Goal: Navigation & Orientation: Locate item on page

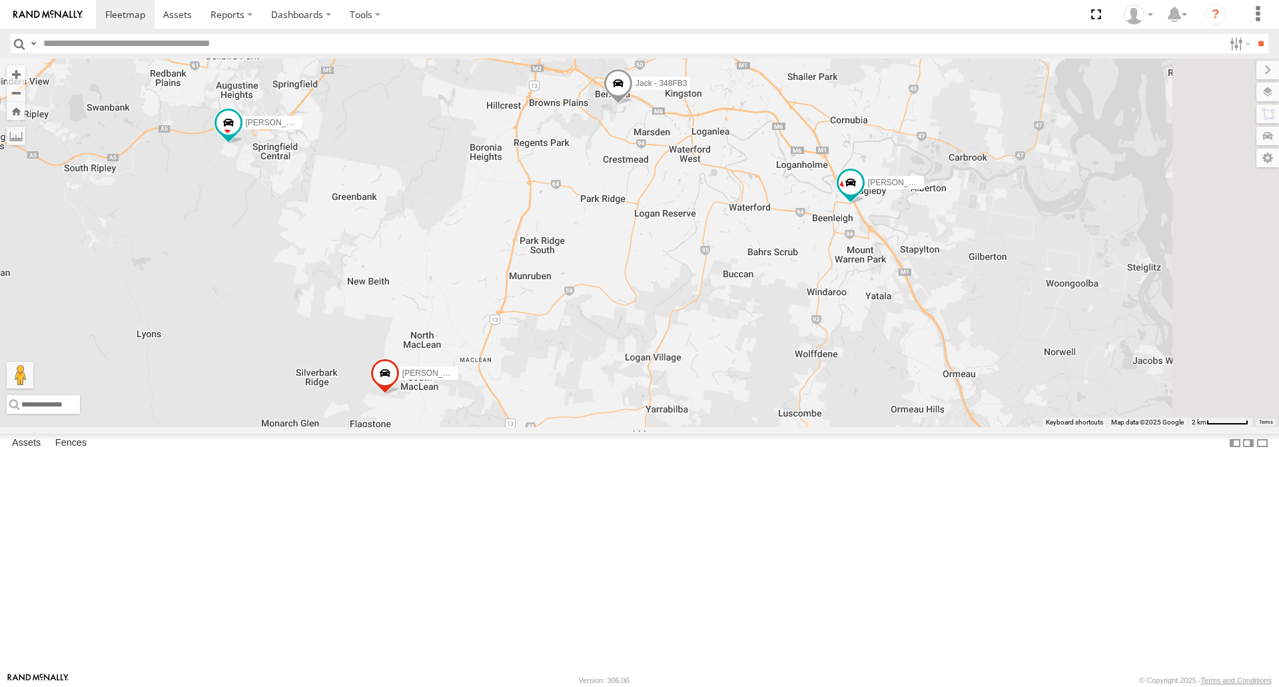
click at [608, 381] on div "[PERSON_NAME] B - Corolla [PERSON_NAME] - 347FB3 [PERSON_NAME] - 348FB3 [PERSON…" at bounding box center [639, 243] width 1279 height 368
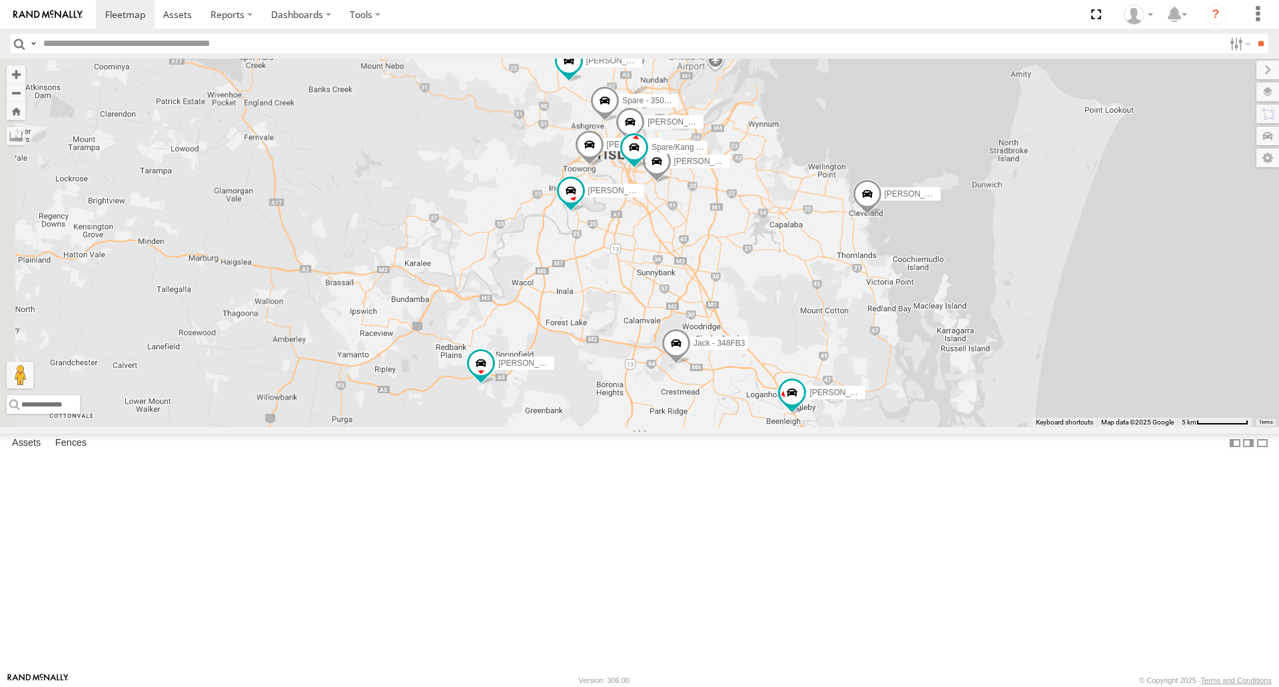
drag, startPoint x: 745, startPoint y: 277, endPoint x: 872, endPoint y: 304, distance: 130.2
click at [872, 304] on div "[PERSON_NAME] B - Corolla [PERSON_NAME] - 347FB3 [PERSON_NAME] - 348FB3 [PERSON…" at bounding box center [639, 243] width 1279 height 368
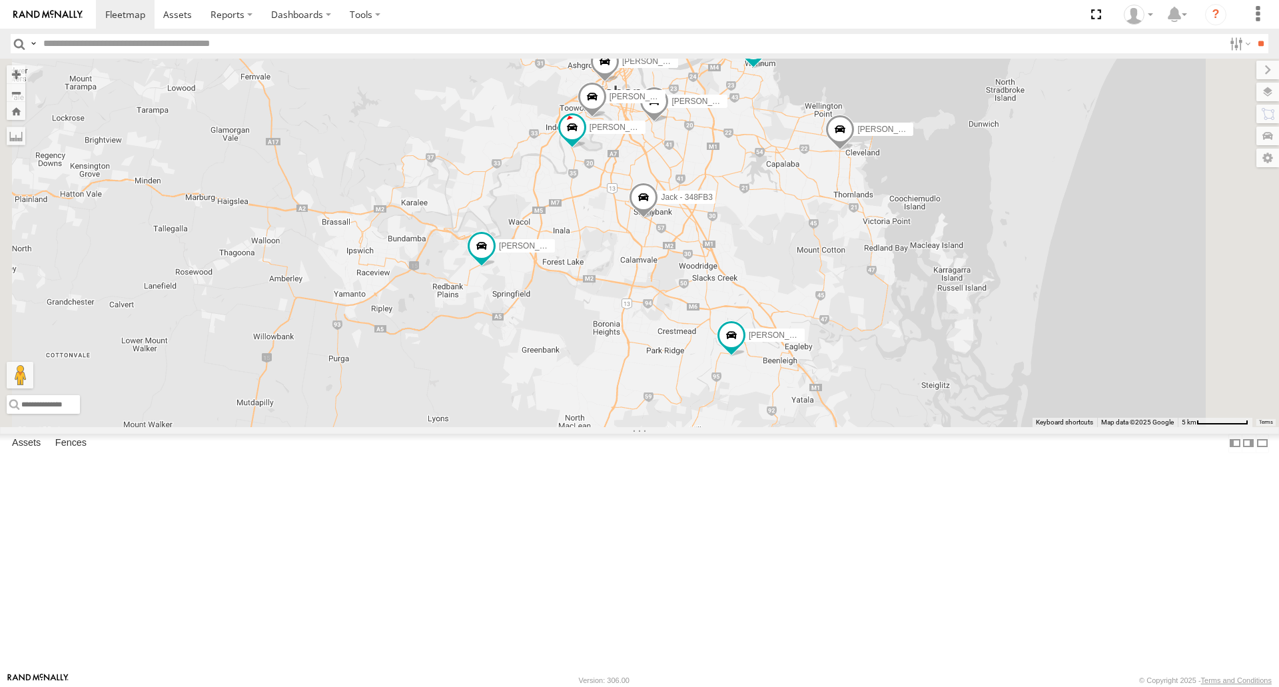
drag, startPoint x: 726, startPoint y: 483, endPoint x: 719, endPoint y: 311, distance: 172.7
click at [719, 311] on div "[PERSON_NAME] - 017IP4 [PERSON_NAME] - Corolla [PERSON_NAME] - 347FB3 [PERSON_N…" at bounding box center [639, 243] width 1279 height 368
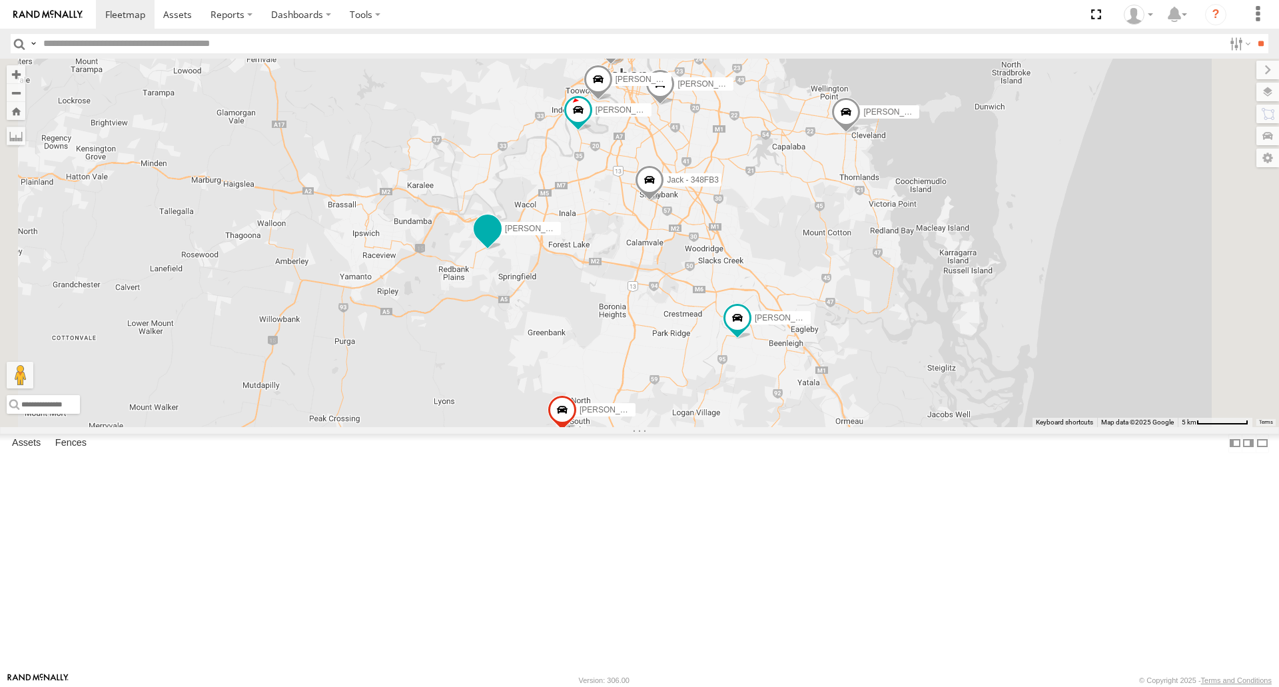
click at [500, 241] on span at bounding box center [488, 229] width 24 height 24
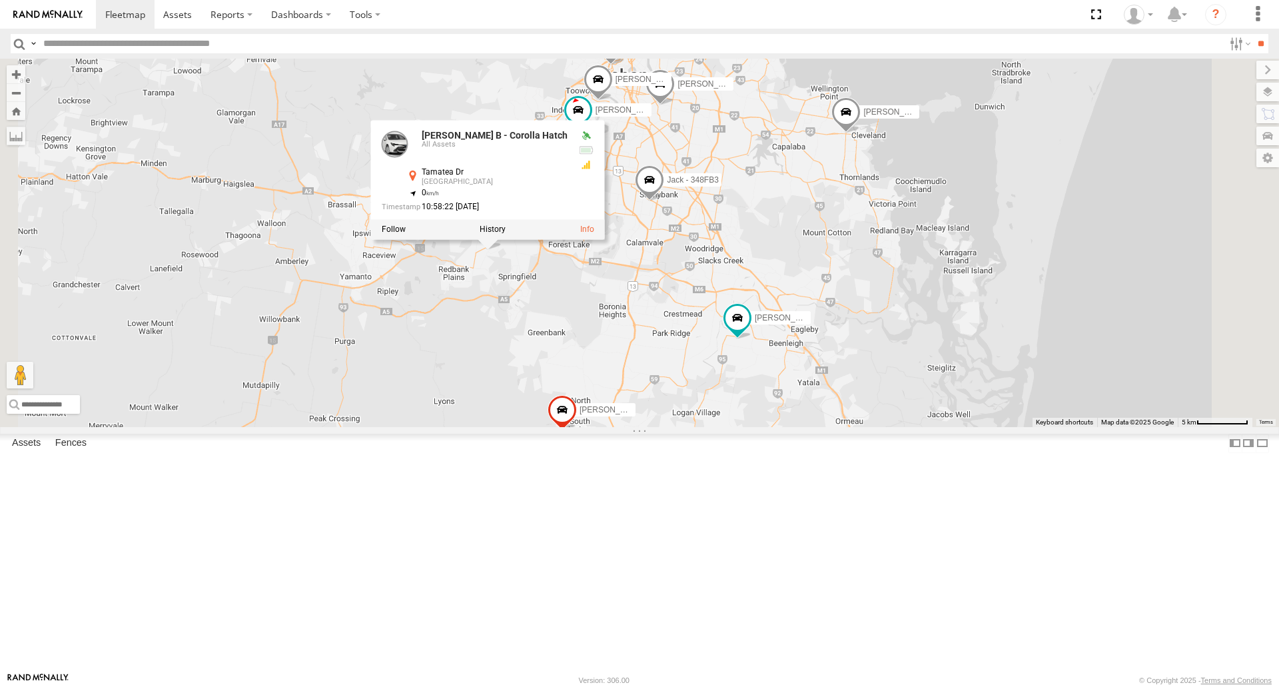
click at [632, 426] on div "[PERSON_NAME] - 017IP4 [PERSON_NAME] - Corolla [PERSON_NAME] - 347FB3 [PERSON_N…" at bounding box center [639, 243] width 1279 height 368
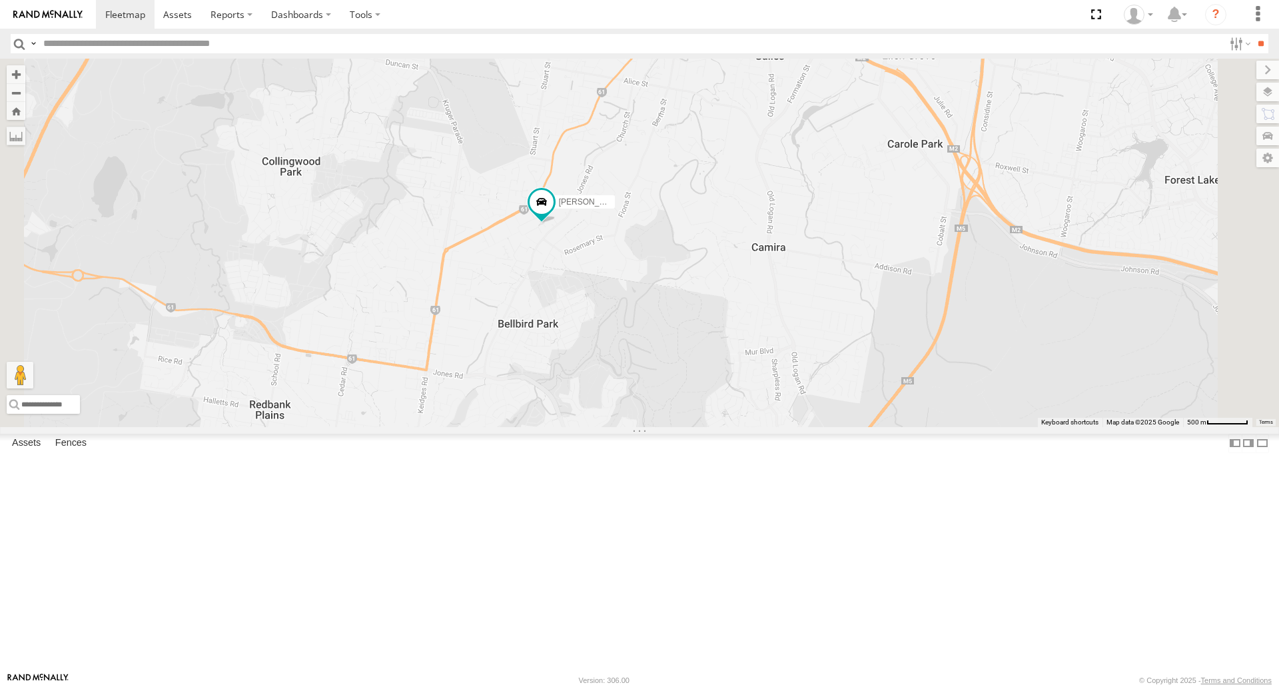
click at [718, 354] on div "[PERSON_NAME] - 017IP4 [PERSON_NAME] B - Corolla [PERSON_NAME] - 347FB3 [PERSON…" at bounding box center [639, 243] width 1279 height 368
click at [554, 215] on span at bounding box center [542, 203] width 24 height 24
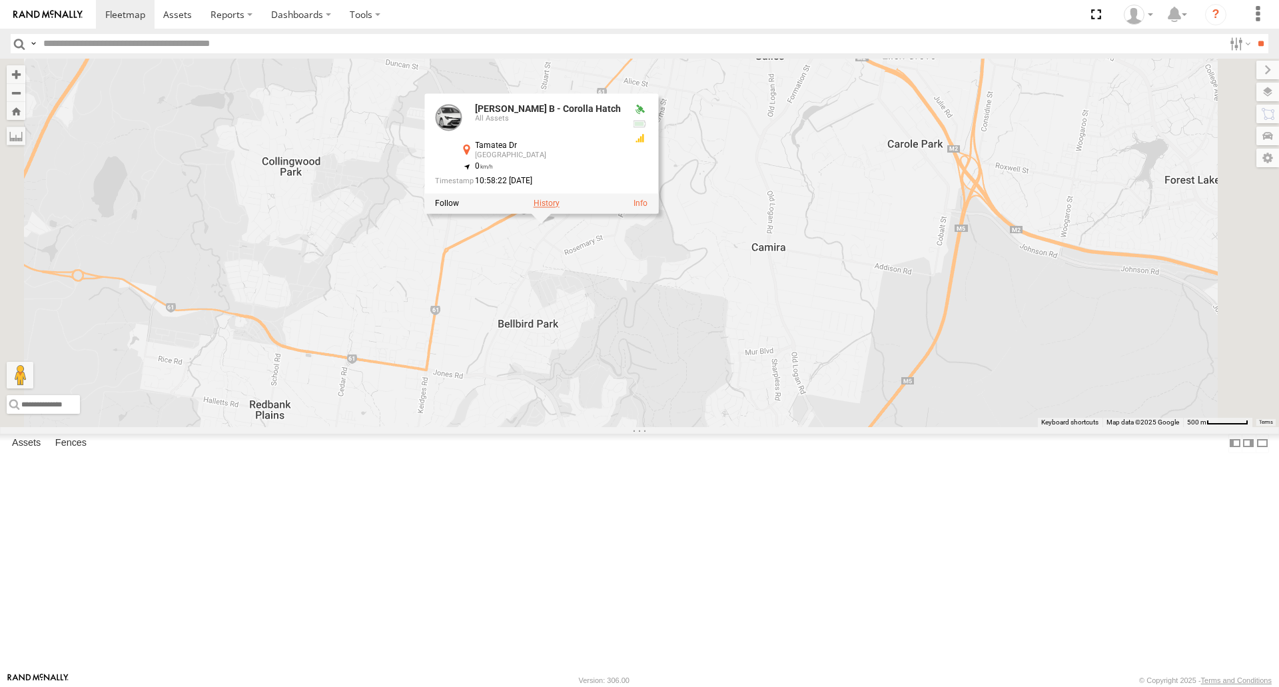
click at [560, 209] on label at bounding box center [547, 203] width 26 height 9
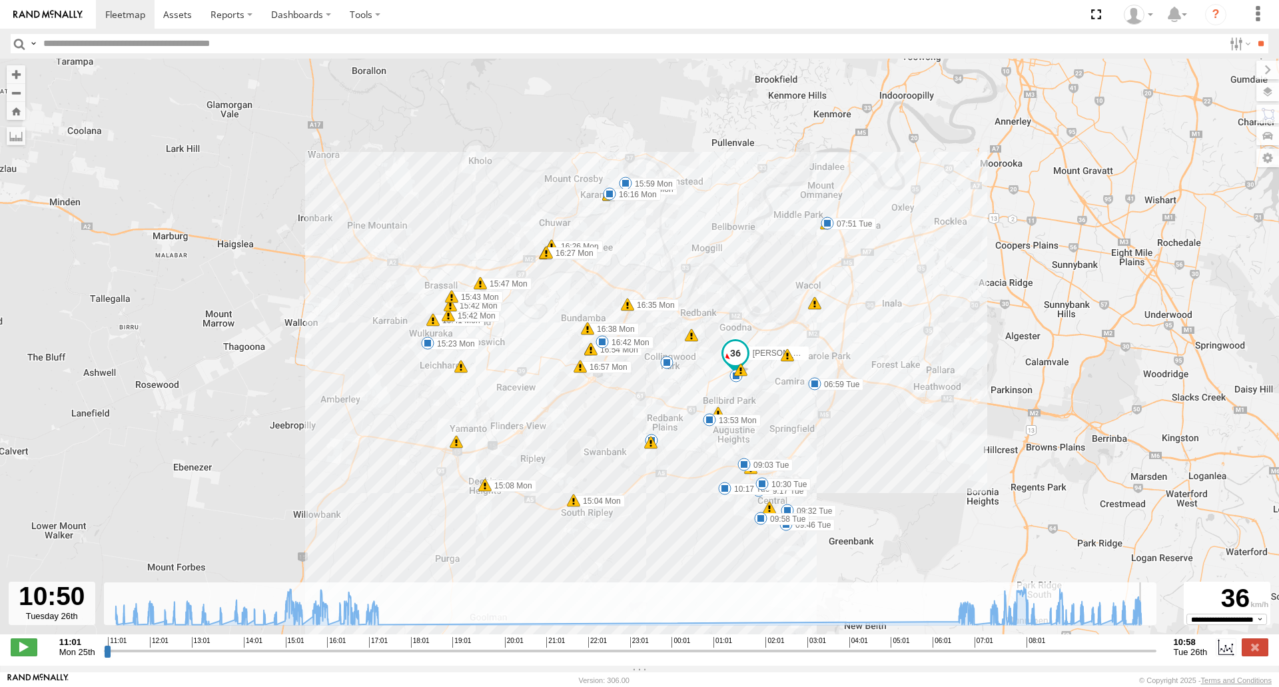
drag, startPoint x: 960, startPoint y: 660, endPoint x: 1147, endPoint y: 637, distance: 188.7
type input "**********"
click at [1147, 644] on input "range" at bounding box center [630, 650] width 1053 height 13
click at [1247, 647] on label at bounding box center [1255, 646] width 27 height 17
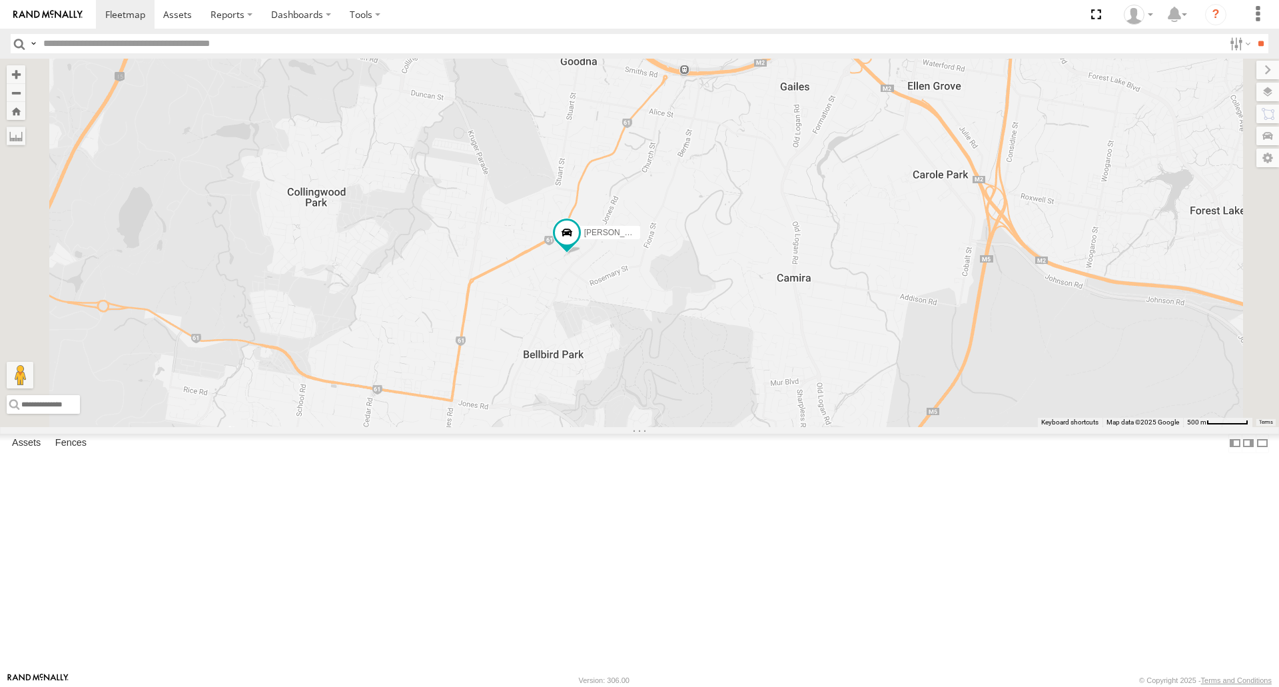
drag, startPoint x: 681, startPoint y: 400, endPoint x: 708, endPoint y: 433, distance: 42.1
click at [708, 426] on div "[PERSON_NAME] B - Corolla Hatch" at bounding box center [639, 243] width 1279 height 368
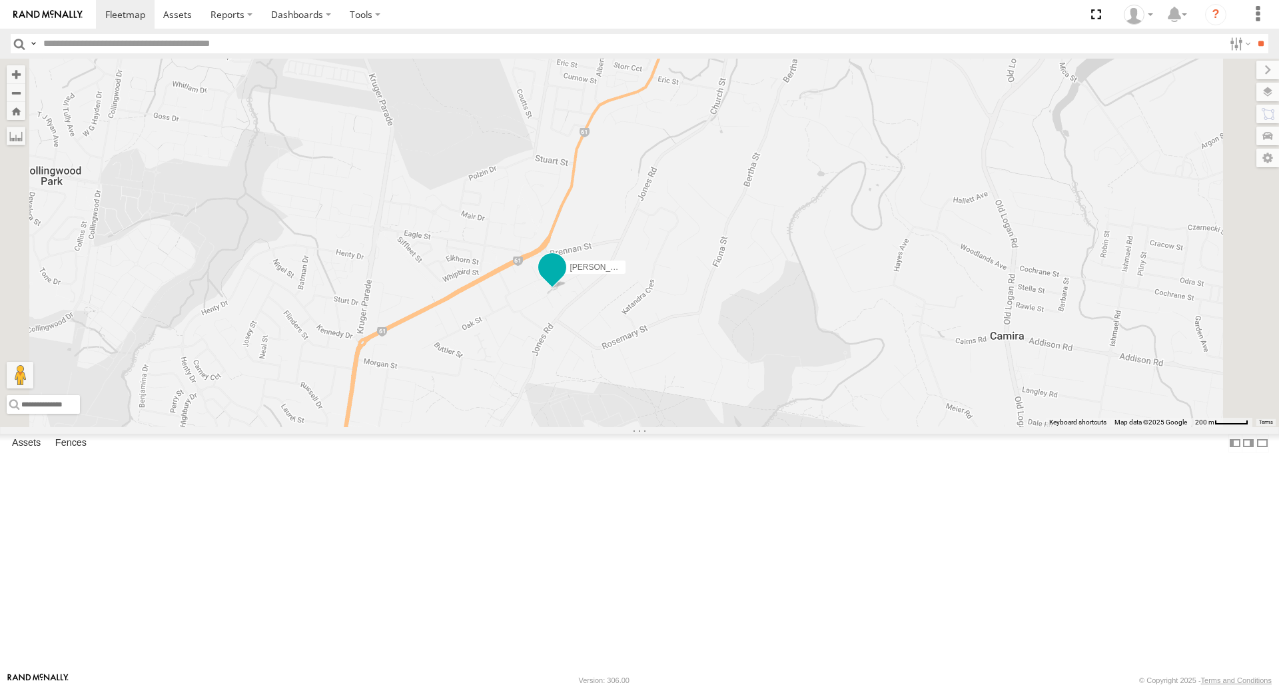
click at [567, 289] on span at bounding box center [552, 271] width 29 height 36
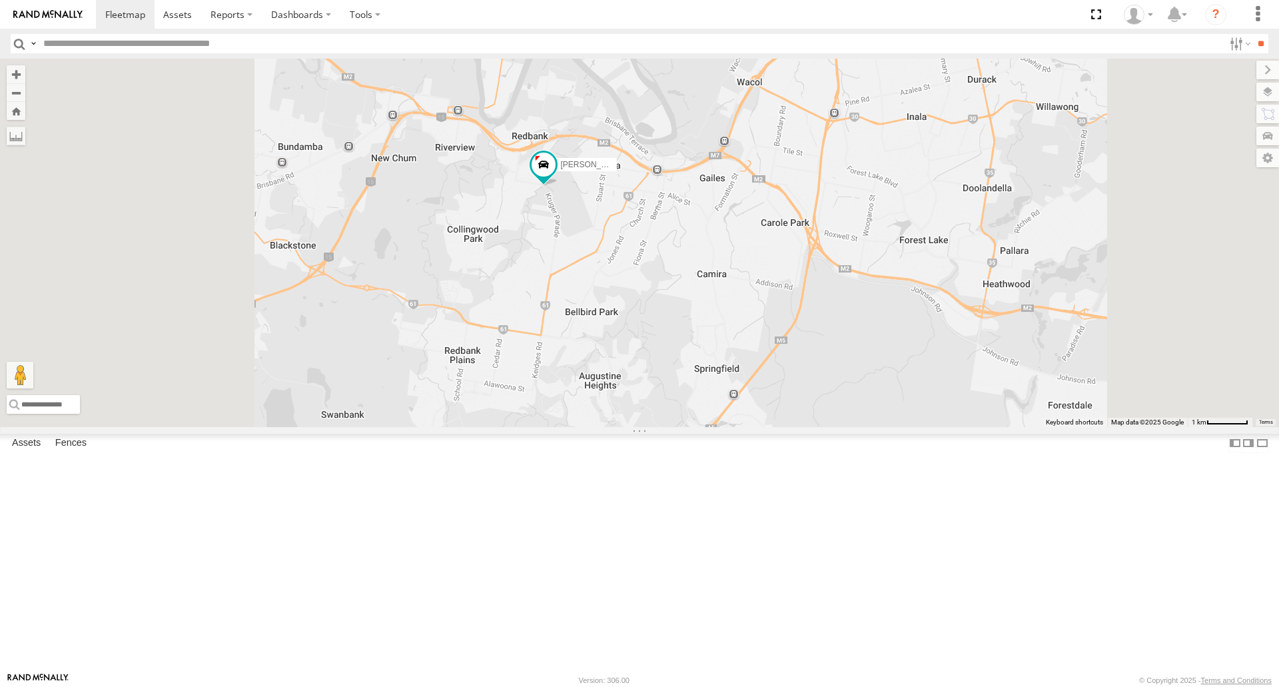
drag, startPoint x: 798, startPoint y: 338, endPoint x: 765, endPoint y: 387, distance: 59.1
click at [765, 387] on div "[PERSON_NAME] B - Corolla Hatch" at bounding box center [639, 243] width 1279 height 368
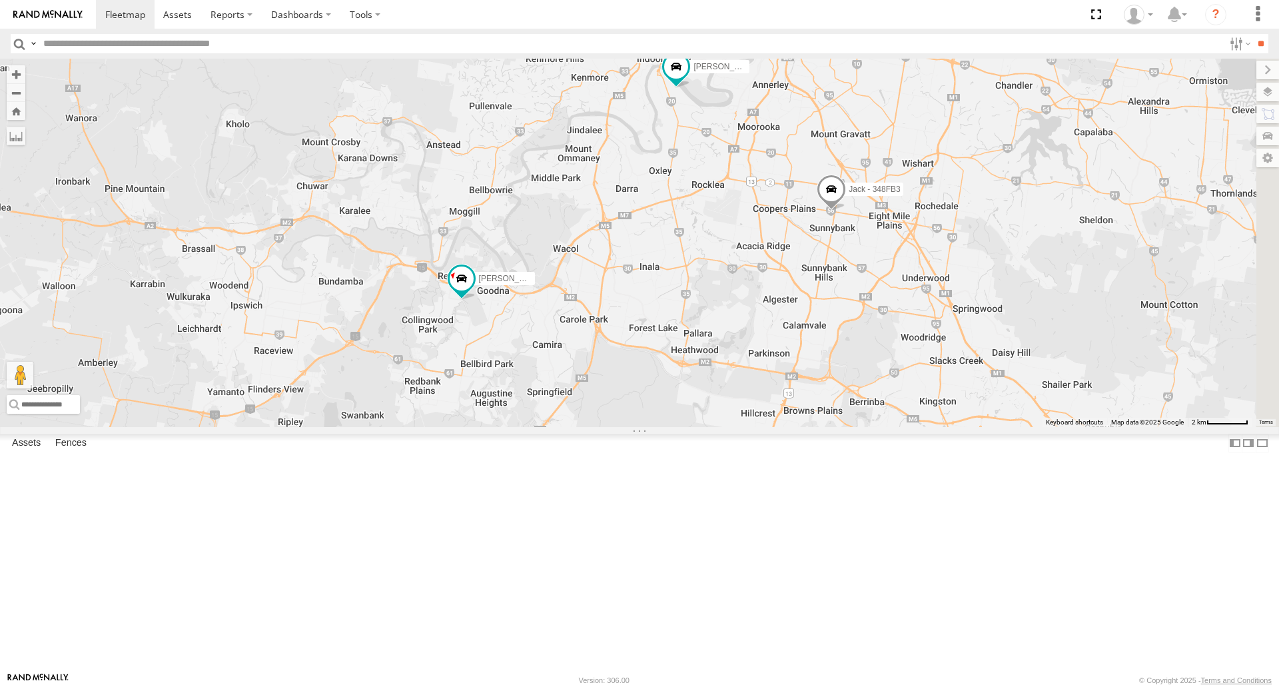
drag, startPoint x: 939, startPoint y: 287, endPoint x: 806, endPoint y: 356, distance: 149.9
click at [806, 356] on div "[PERSON_NAME] B - Corolla [PERSON_NAME] - 347FB3 [PERSON_NAME] - 348FB3 [PERSON…" at bounding box center [639, 243] width 1279 height 368
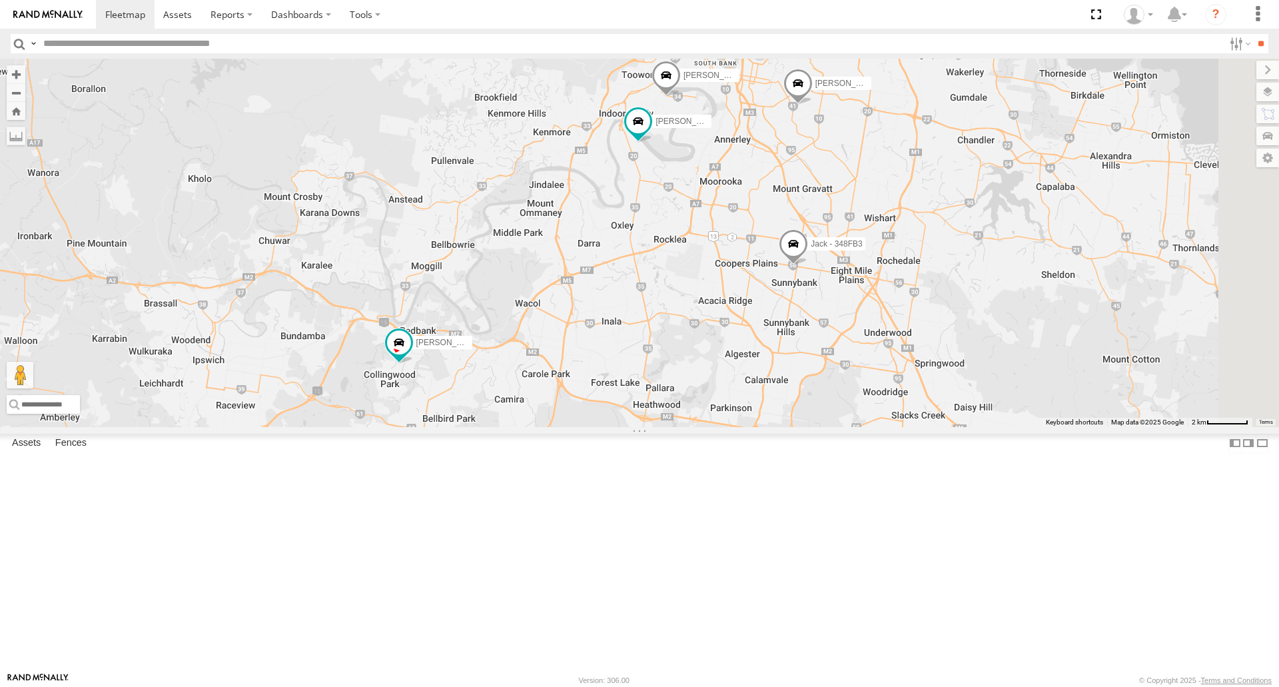
drag, startPoint x: 716, startPoint y: 219, endPoint x: 670, endPoint y: 292, distance: 86.5
click at [670, 292] on div "[PERSON_NAME] B - Corolla [PERSON_NAME] - 347FB3 [PERSON_NAME] - 348FB3 [PERSON…" at bounding box center [639, 243] width 1279 height 368
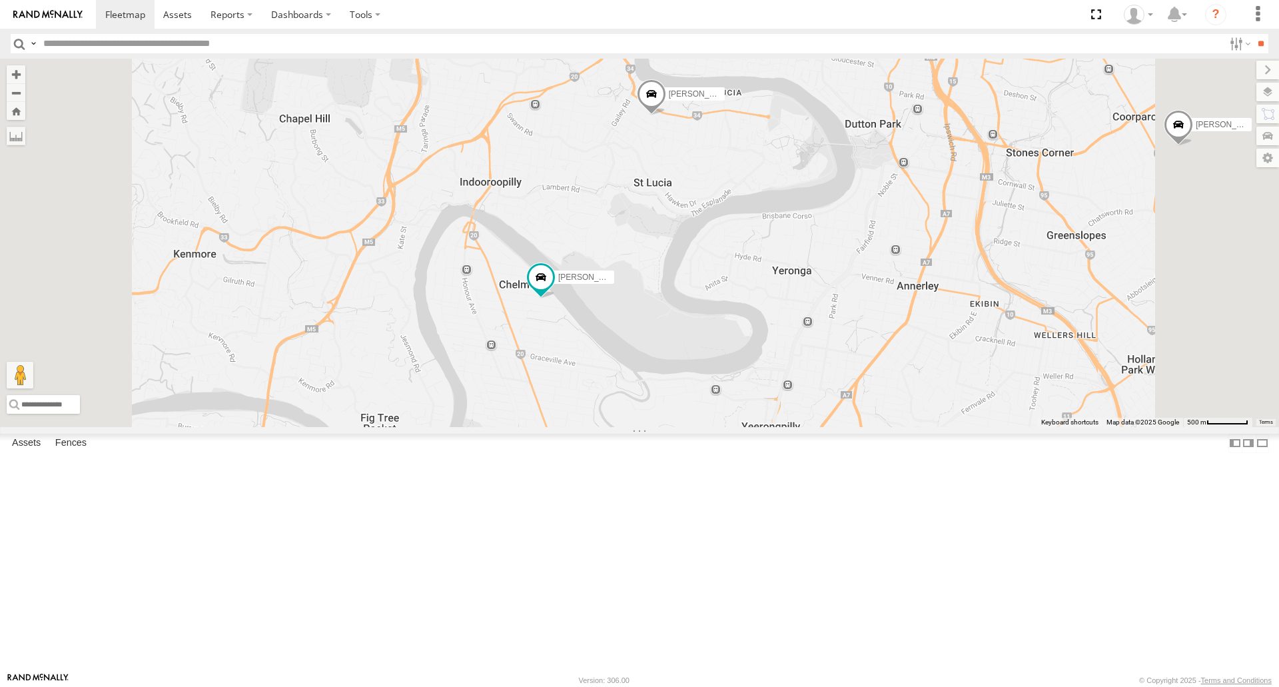
click at [666, 115] on span at bounding box center [651, 97] width 29 height 36
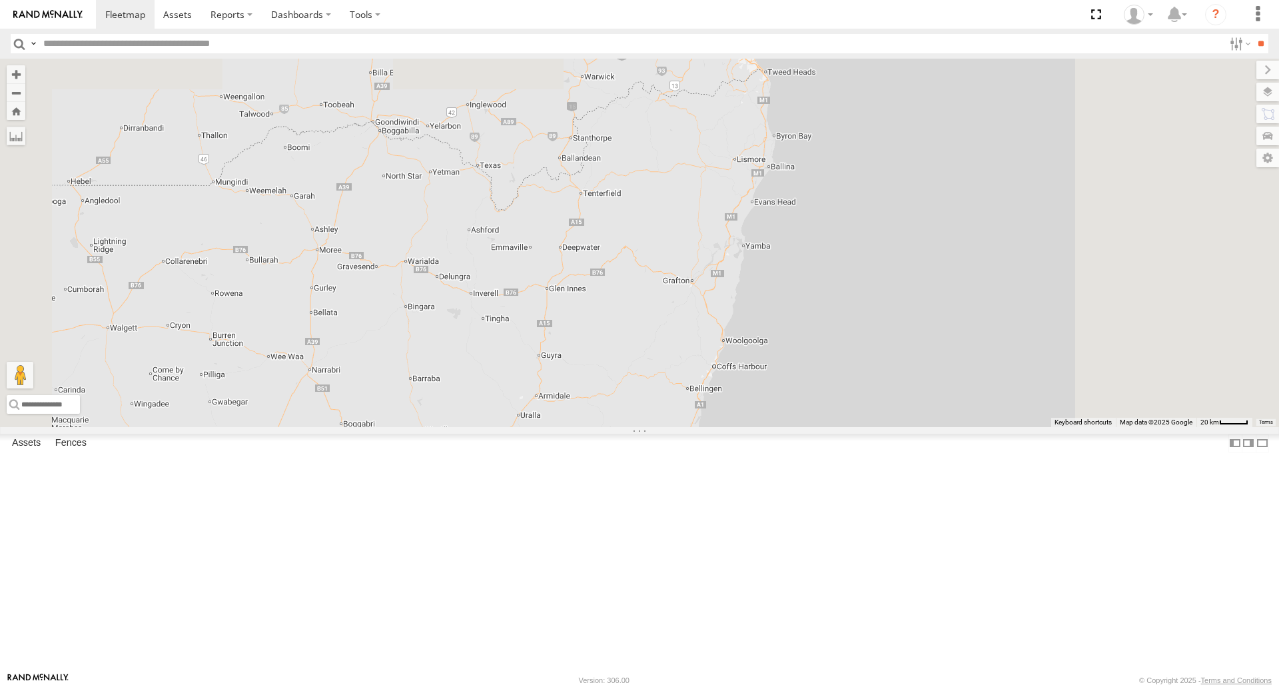
drag, startPoint x: 966, startPoint y: 159, endPoint x: 867, endPoint y: 539, distance: 393.0
click at [867, 426] on div "[PERSON_NAME] - 571IW2 [PERSON_NAME] - 360NA6 [GEOGRAPHIC_DATA]" at bounding box center [639, 243] width 1279 height 368
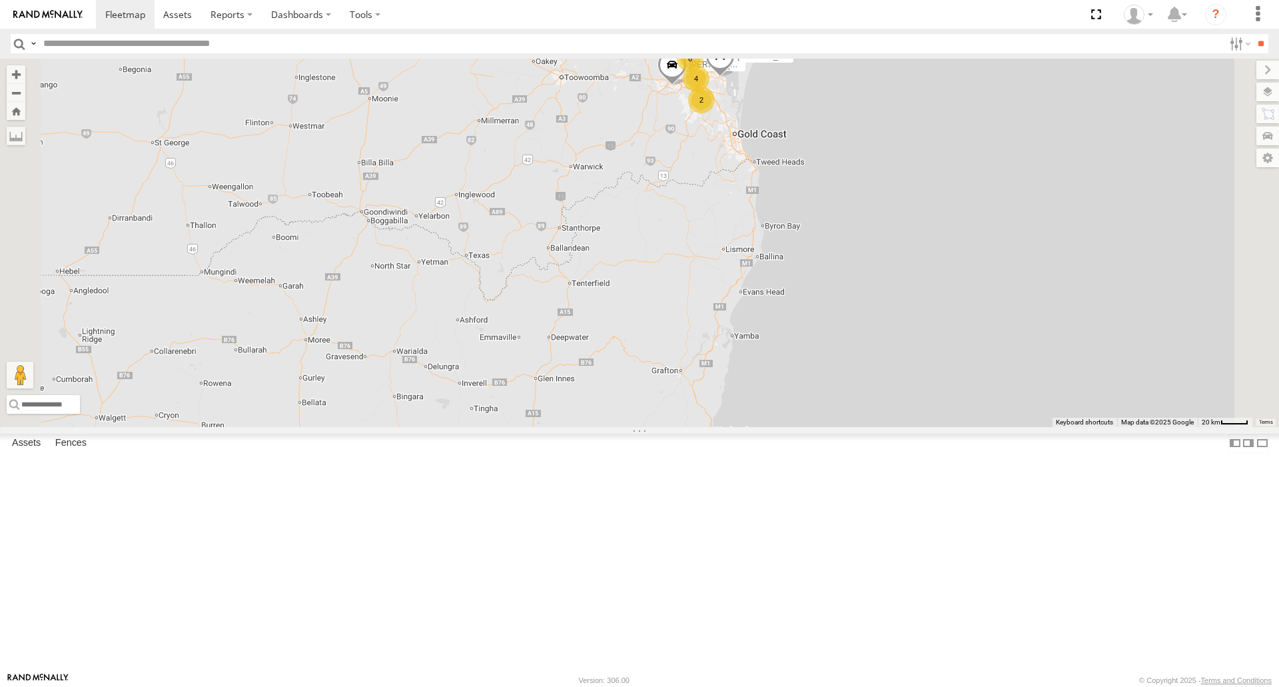
drag, startPoint x: 928, startPoint y: 186, endPoint x: 918, endPoint y: 250, distance: 64.7
click at [918, 250] on div "[PERSON_NAME] - 571IW2 [PERSON_NAME] - 360NA6 [GEOGRAPHIC_DATA] [PERSON_NAME] B…" at bounding box center [639, 243] width 1279 height 368
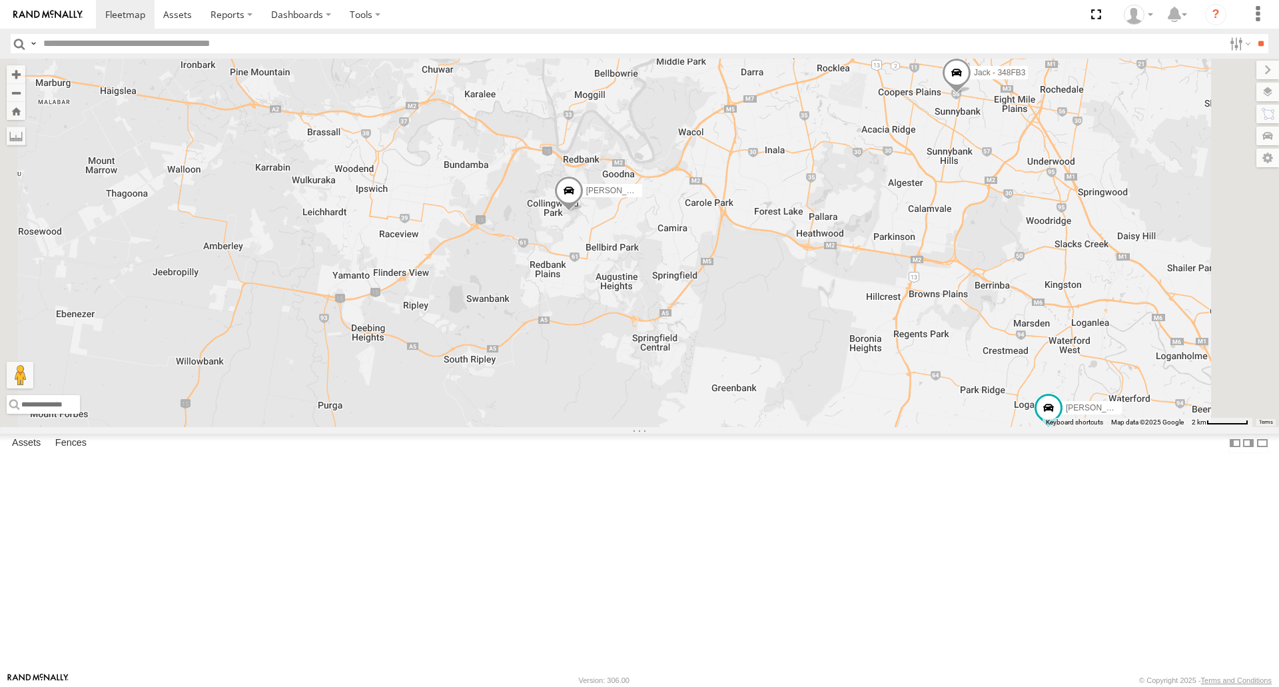
click at [689, 39] on input "text" at bounding box center [631, 43] width 1186 height 19
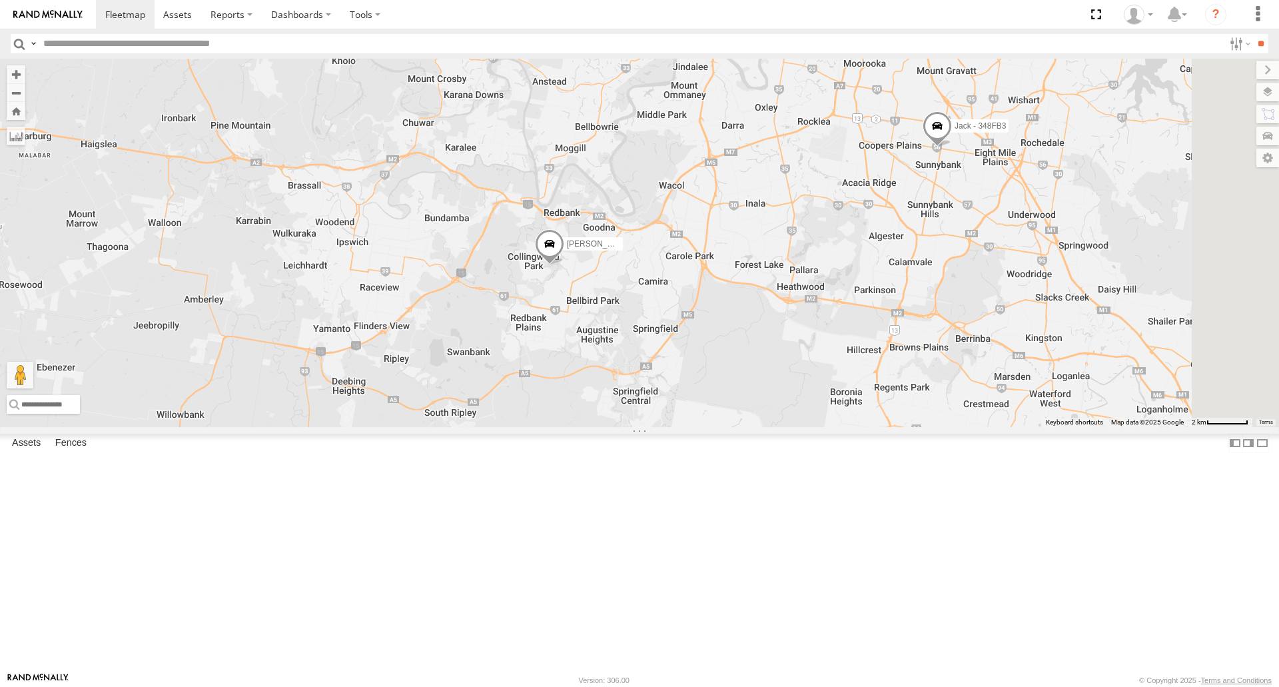
drag, startPoint x: 1034, startPoint y: 193, endPoint x: 1015, endPoint y: 251, distance: 60.5
click at [1015, 251] on div "[PERSON_NAME] - 571IW2 [PERSON_NAME] - 360NA6 [GEOGRAPHIC_DATA] [PERSON_NAME] B…" at bounding box center [639, 243] width 1279 height 368
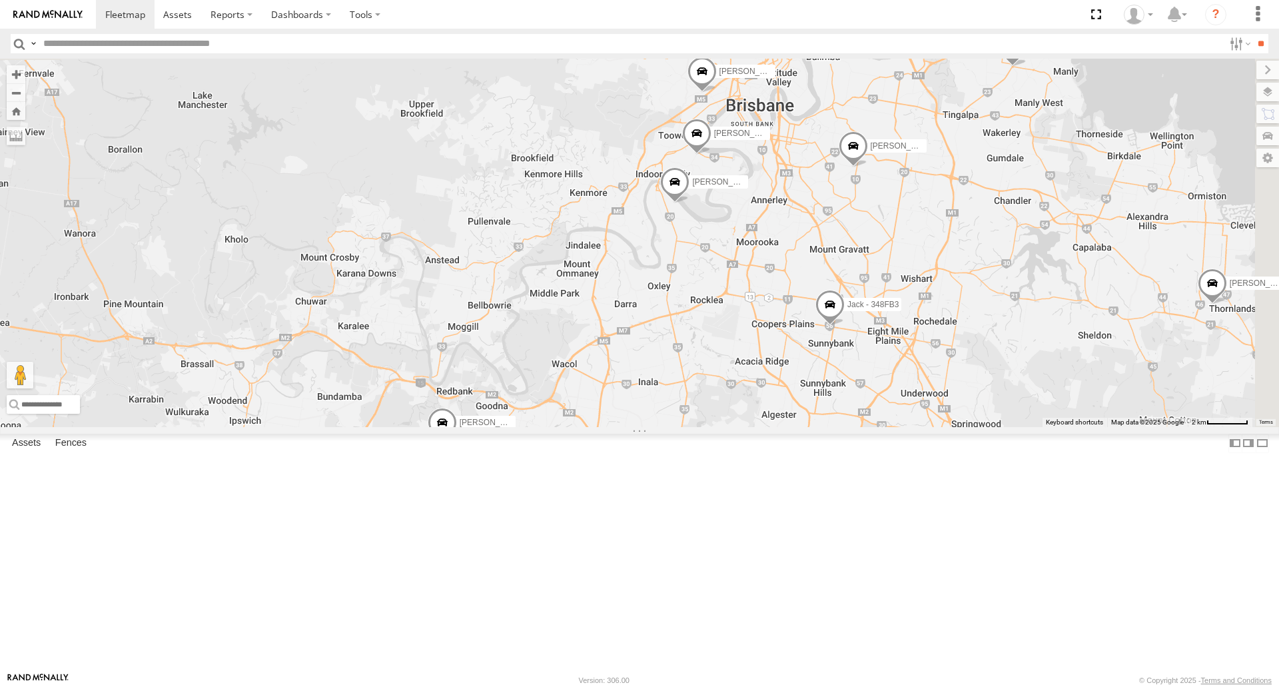
drag, startPoint x: 670, startPoint y: 184, endPoint x: 557, endPoint y: 371, distance: 218.8
click at [557, 371] on div "[PERSON_NAME] - 571IW2 [PERSON_NAME] - 360NA6 NSW [PERSON_NAME] B - Corolla Hat…" at bounding box center [639, 243] width 1279 height 368
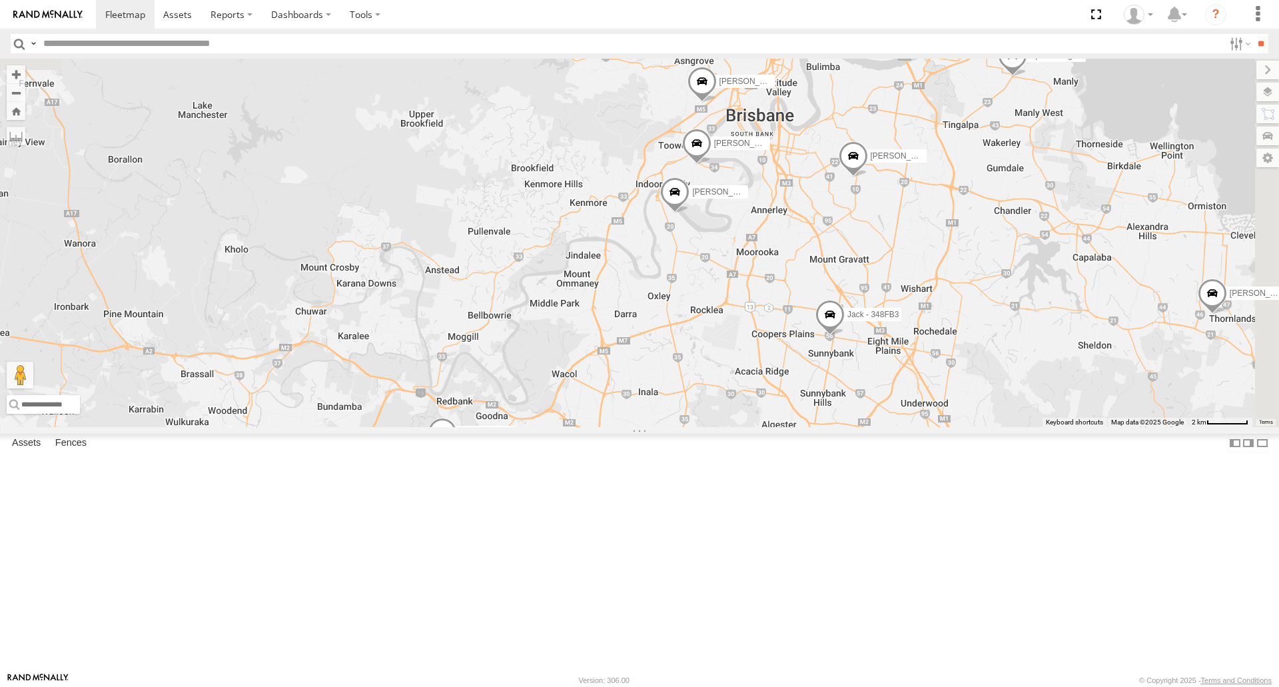
drag, startPoint x: 906, startPoint y: 224, endPoint x: 906, endPoint y: 235, distance: 11.3
click at [906, 235] on div "[PERSON_NAME] - 571IW2 [PERSON_NAME] - 360NA6 NSW [PERSON_NAME] B - Corolla Hat…" at bounding box center [639, 243] width 1279 height 368
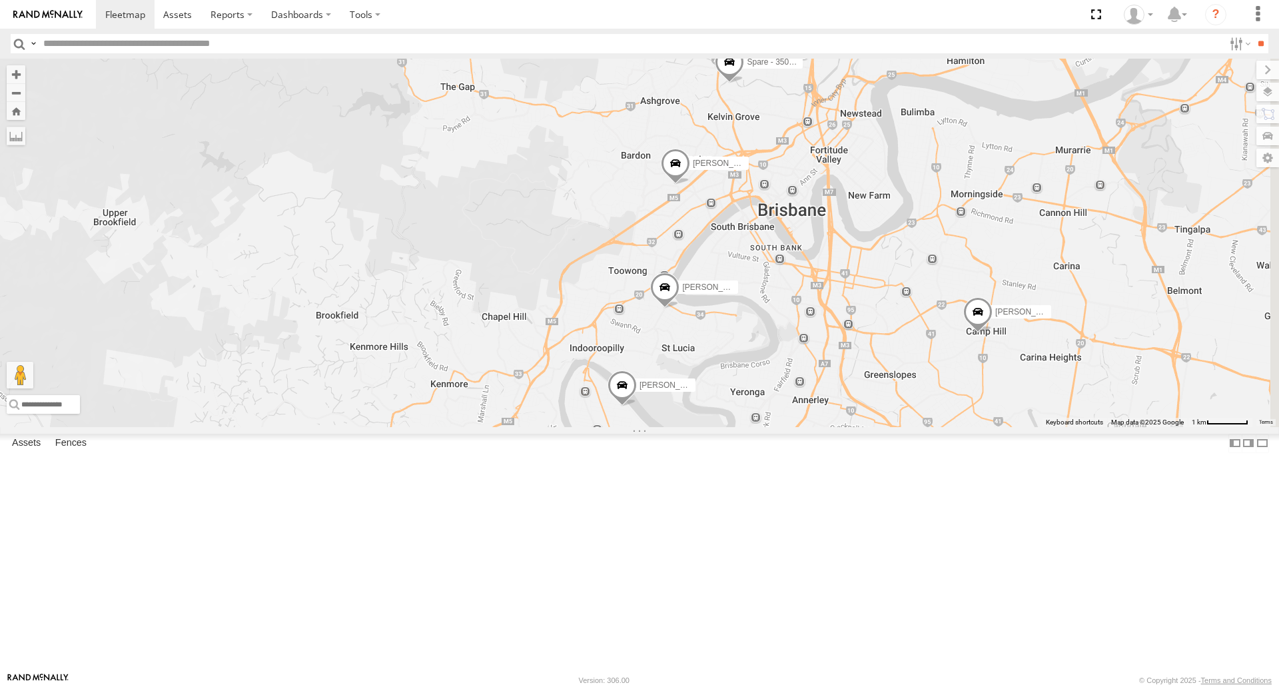
drag, startPoint x: 941, startPoint y: 182, endPoint x: 832, endPoint y: 222, distance: 115.7
click at [832, 222] on div "[PERSON_NAME] - 571IW2 [PERSON_NAME] - 360NA6 NSW [PERSON_NAME] B - Corolla Hat…" at bounding box center [639, 243] width 1279 height 368
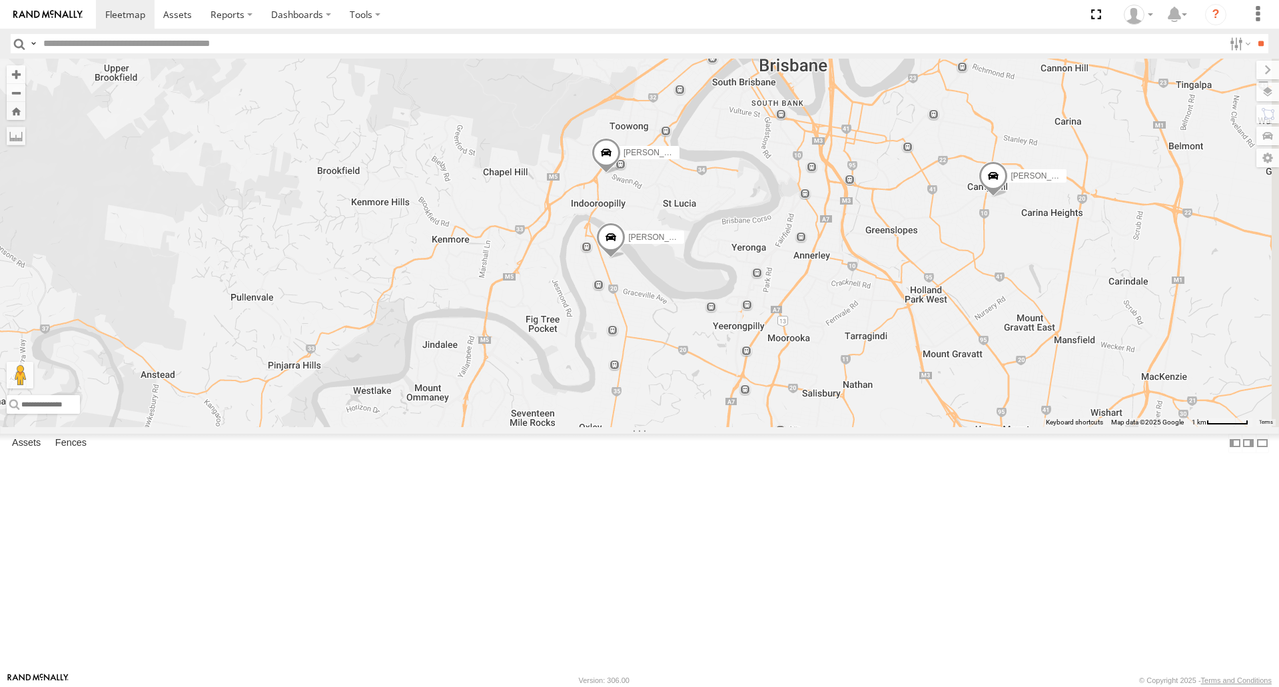
drag, startPoint x: 786, startPoint y: 642, endPoint x: 792, endPoint y: 495, distance: 146.7
click at [792, 426] on div "Spare - 350FB3 [PERSON_NAME]- 817BG4 [PERSON_NAME] - 017IP4 [PERSON_NAME] 019IP…" at bounding box center [639, 243] width 1279 height 368
